Goal: Information Seeking & Learning: Find specific fact

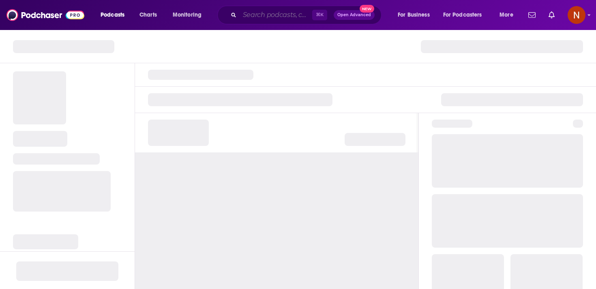
click at [291, 18] on input "Search podcasts, credits, & more..." at bounding box center [276, 15] width 73 height 13
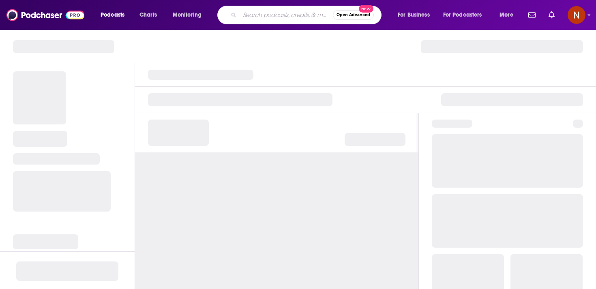
paste input "ملخصات"
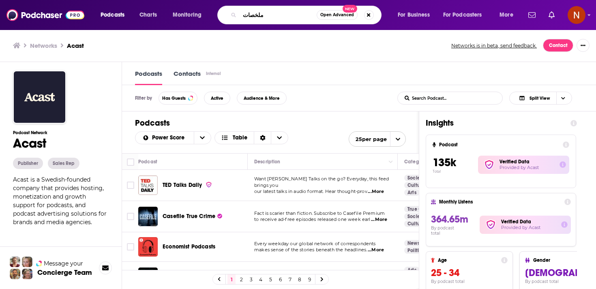
click at [276, 12] on input "ملخصات" at bounding box center [278, 15] width 77 height 13
paste input "تب صوتية"
type input "كتب صوتية"
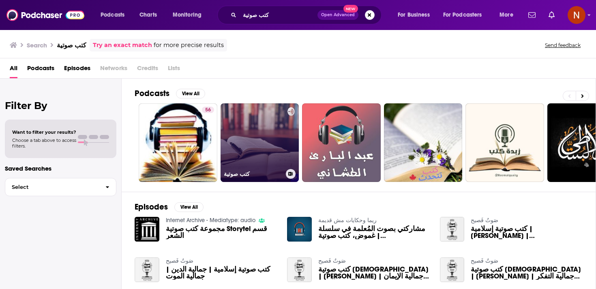
click at [266, 141] on link "كتب صوتية" at bounding box center [259, 142] width 79 height 79
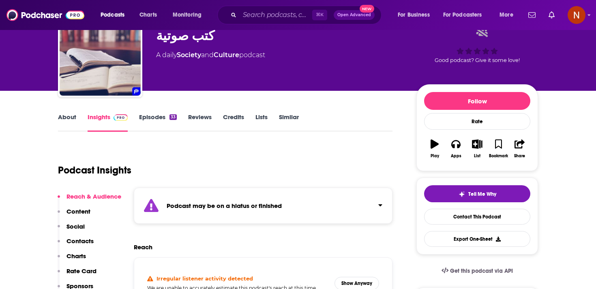
scroll to position [41, 0]
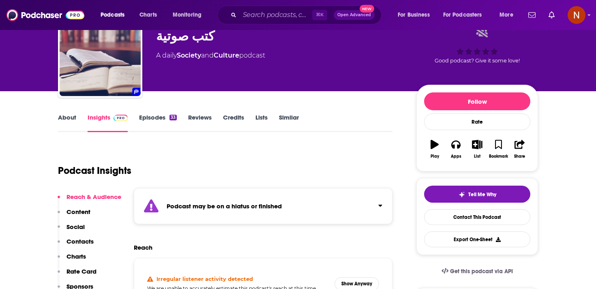
click at [242, 217] on div "Podcast may be on a hiatus or finished" at bounding box center [263, 206] width 259 height 36
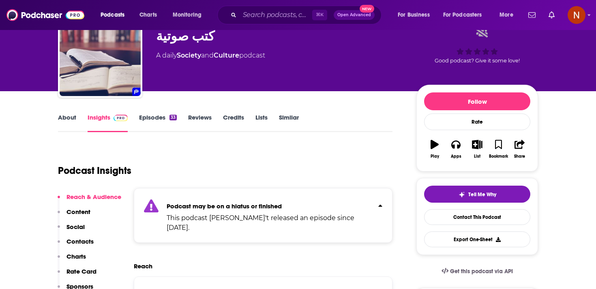
click at [148, 119] on link "Episodes 33" at bounding box center [158, 122] width 38 height 19
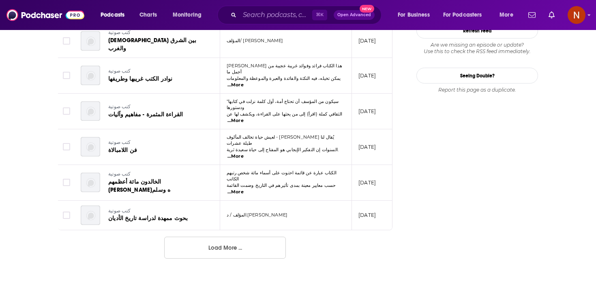
scroll to position [841, 0]
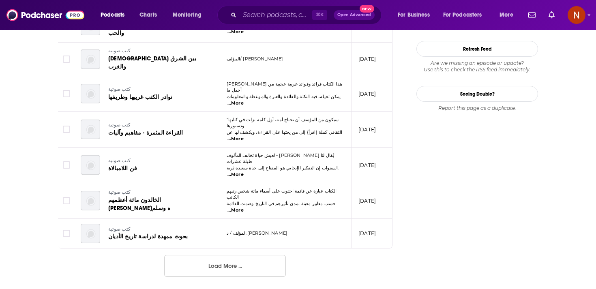
click at [219, 255] on button "Load More ..." at bounding box center [225, 266] width 122 height 22
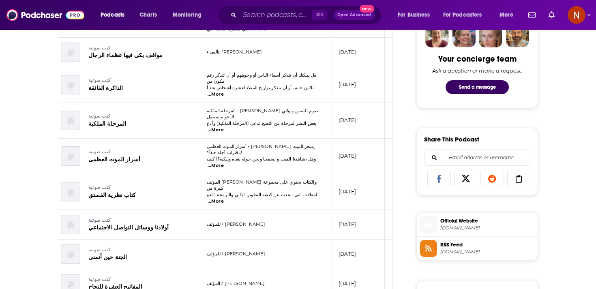
scroll to position [462, 0]
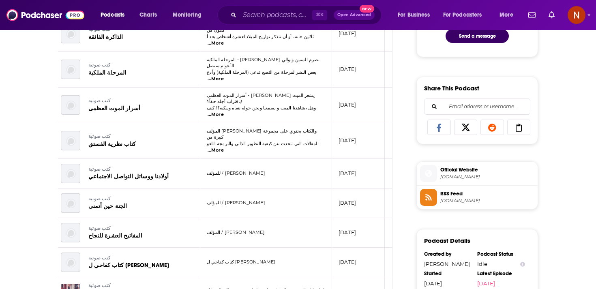
click at [444, 195] on span "RSS Feed" at bounding box center [487, 193] width 94 height 7
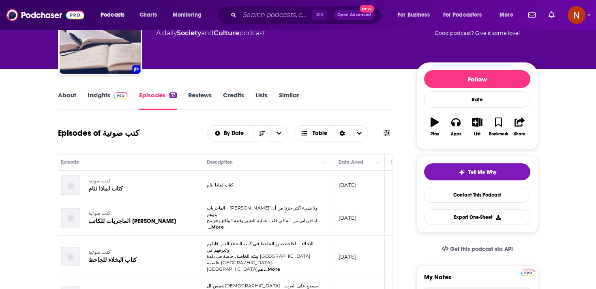
scroll to position [0, 0]
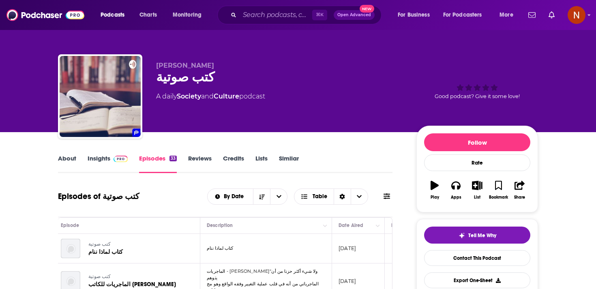
click at [109, 158] on link "Insights" at bounding box center [108, 163] width 40 height 19
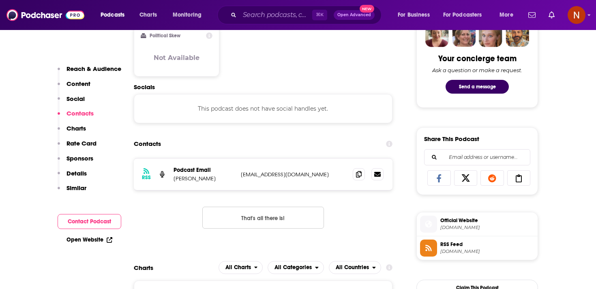
scroll to position [452, 0]
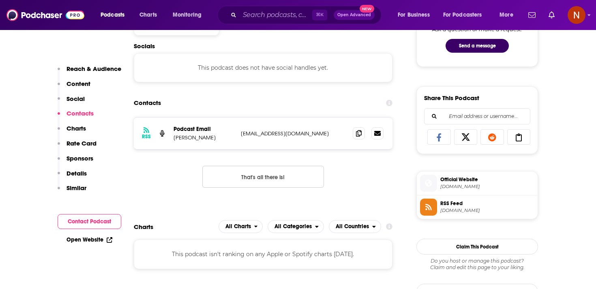
drag, startPoint x: 236, startPoint y: 135, endPoint x: 293, endPoint y: 134, distance: 56.7
click at [293, 134] on div "RSS Podcast Email أبو راشد tur100@gmail.com tur100@gmail.com" at bounding box center [263, 134] width 259 height 32
click at [279, 134] on p "tur100@gmail.com" at bounding box center [293, 133] width 105 height 7
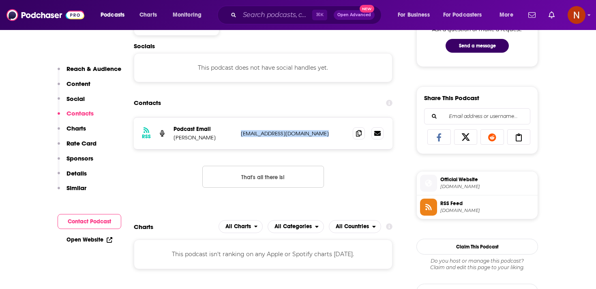
copy div "tur100@gmail.com tur100@gmail.com"
click at [301, 103] on div "Contacts" at bounding box center [263, 102] width 259 height 15
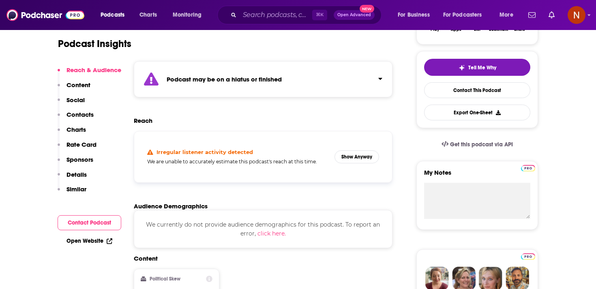
scroll to position [0, 0]
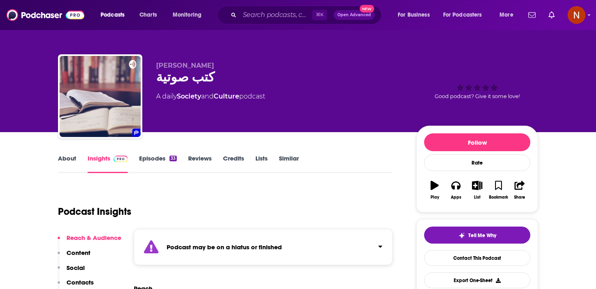
click at [217, 241] on div "Podcast may be on a hiatus or finished" at bounding box center [263, 247] width 259 height 36
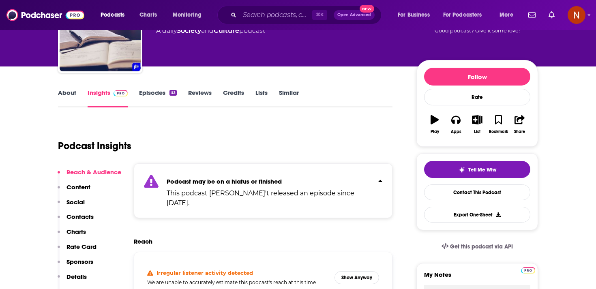
scroll to position [73, 0]
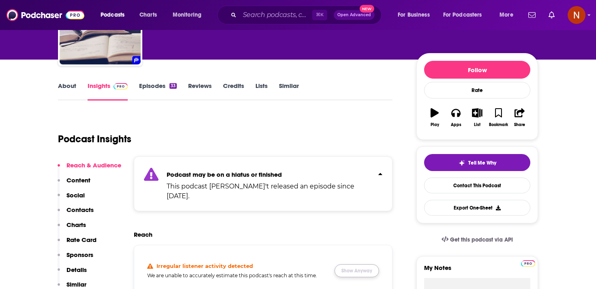
click at [360, 265] on button "Show Anyway" at bounding box center [356, 270] width 45 height 13
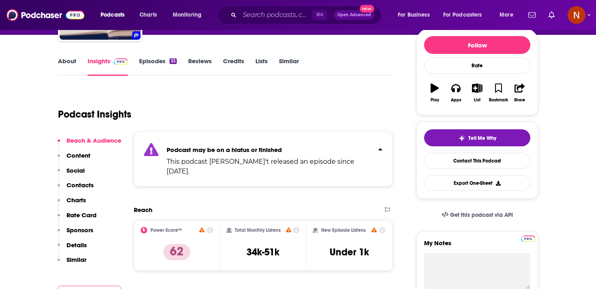
scroll to position [104, 0]
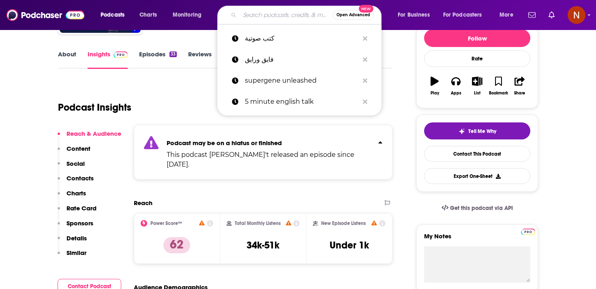
click at [273, 18] on input "Search podcasts, credits, & more..." at bounding box center [286, 15] width 93 height 13
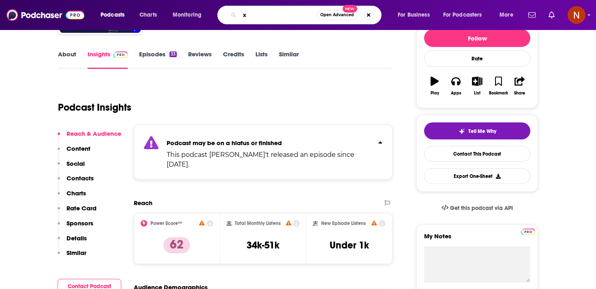
type input "x"
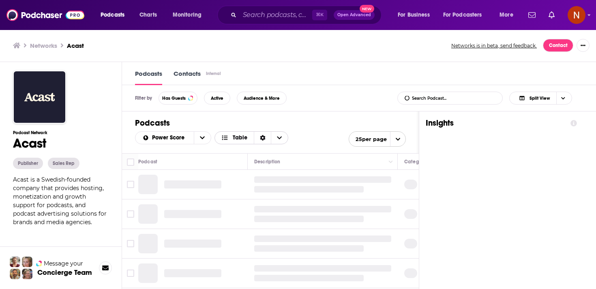
click at [243, 144] on span "Table" at bounding box center [234, 138] width 39 height 14
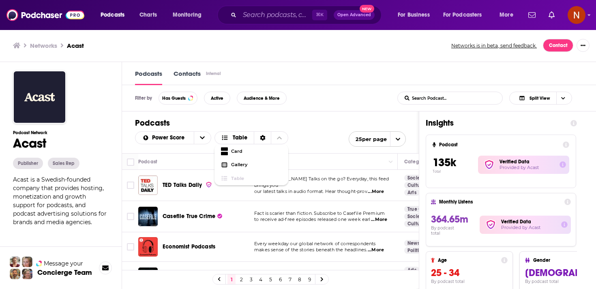
click at [328, 134] on div "Power Score Table Card Gallery Table 25 per page" at bounding box center [270, 138] width 271 height 15
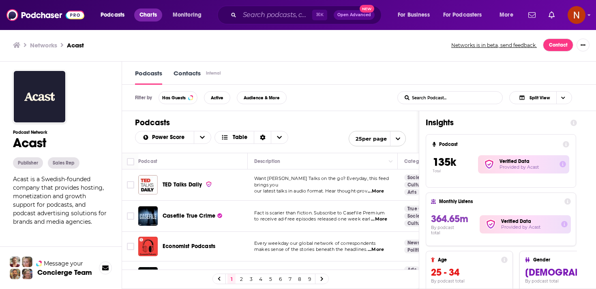
click at [144, 16] on span "Charts" at bounding box center [147, 14] width 17 height 11
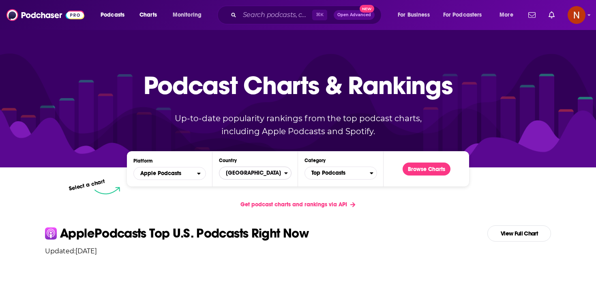
click at [268, 173] on span "[GEOGRAPHIC_DATA]" at bounding box center [251, 173] width 65 height 14
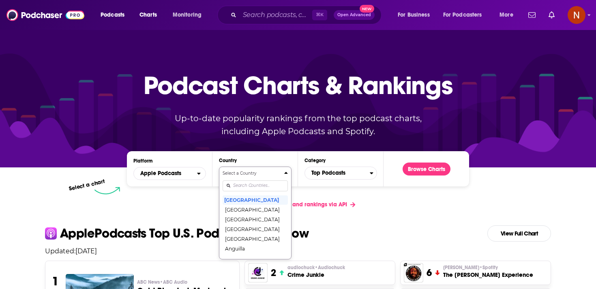
click at [267, 188] on input "Countries" at bounding box center [255, 185] width 65 height 11
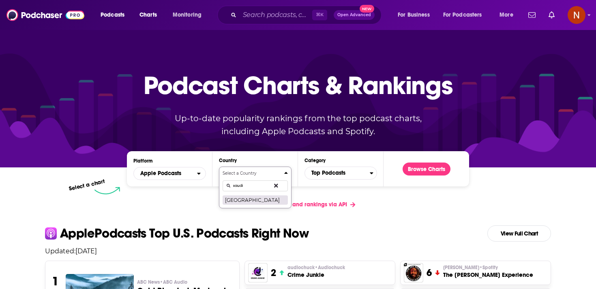
type input "saudi"
click at [261, 203] on button "[GEOGRAPHIC_DATA]" at bounding box center [255, 200] width 65 height 10
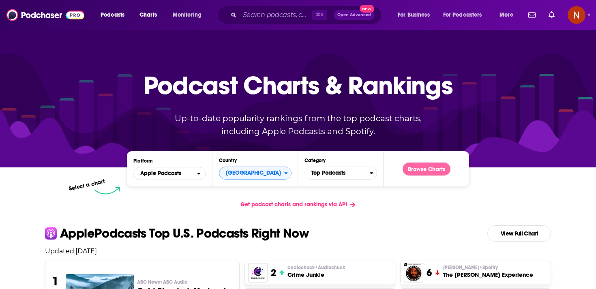
click at [417, 167] on button "Browse Charts" at bounding box center [426, 169] width 48 height 13
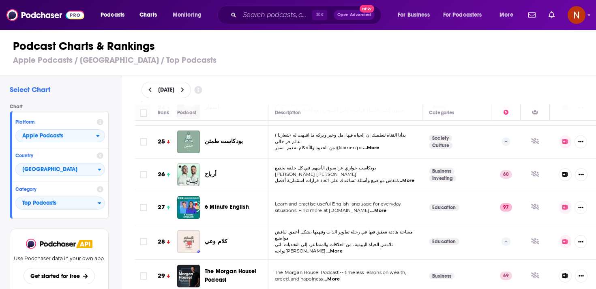
scroll to position [835, 0]
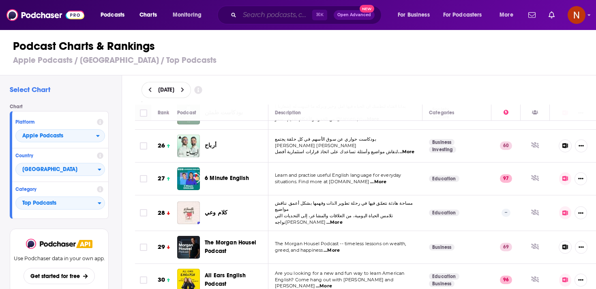
click at [271, 13] on input "Search podcasts, credits, & more..." at bounding box center [276, 15] width 73 height 13
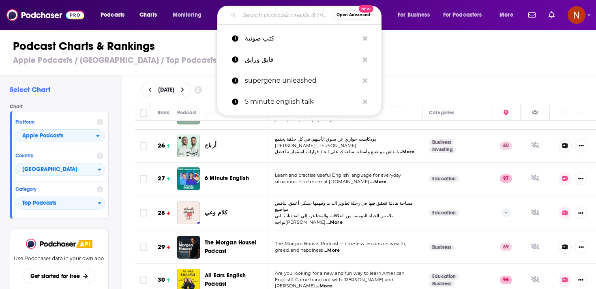
paste input "في خاطري سؤال"
type input "في خاطري سؤال"
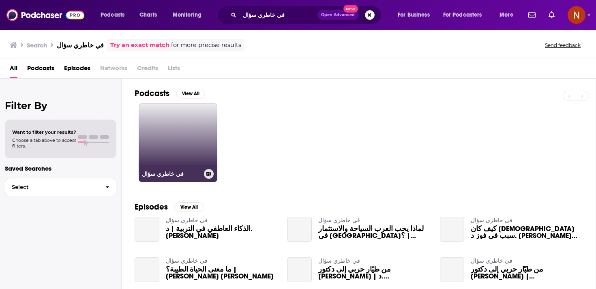
click at [201, 155] on link "في خاطري سؤال" at bounding box center [178, 142] width 79 height 79
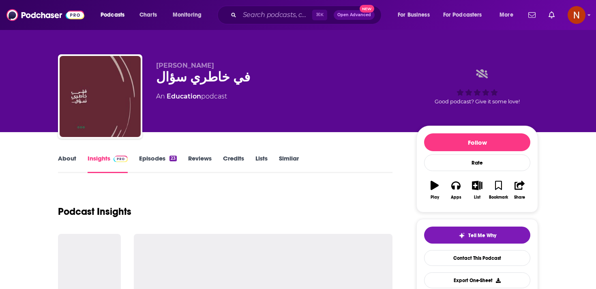
scroll to position [149, 0]
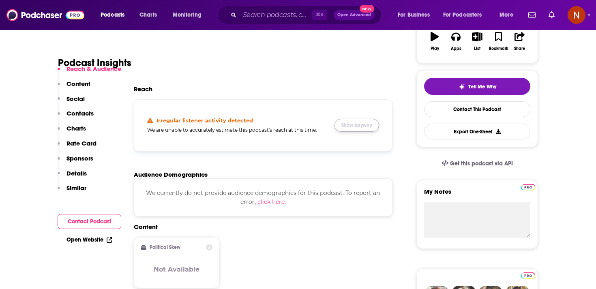
click at [362, 127] on button "Show Anyway" at bounding box center [356, 125] width 45 height 13
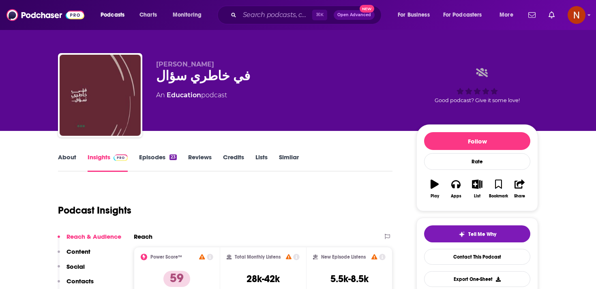
scroll to position [0, 0]
